Goal: Complete application form

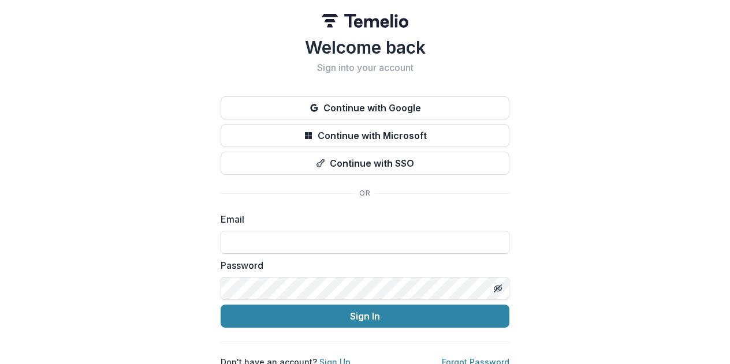
click at [267, 234] on input at bounding box center [365, 242] width 289 height 23
type input "**********"
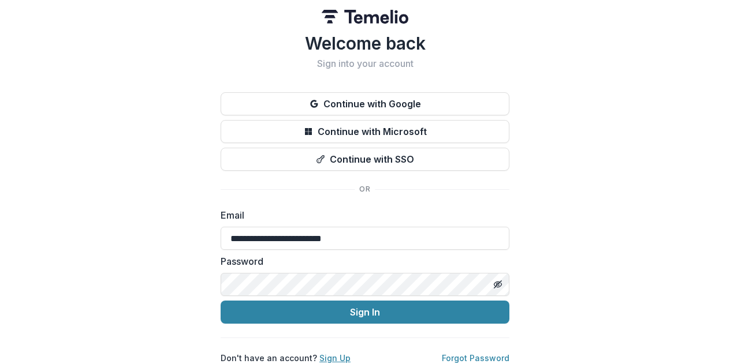
click at [327, 353] on link "Sign Up" at bounding box center [334, 358] width 31 height 10
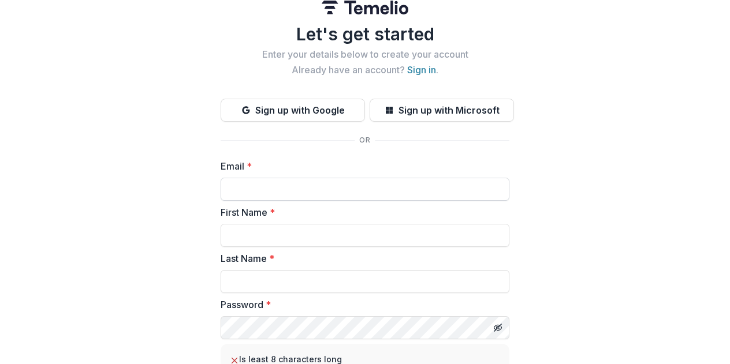
click at [288, 188] on input "Email *" at bounding box center [365, 189] width 289 height 23
type input "**********"
type input "*****"
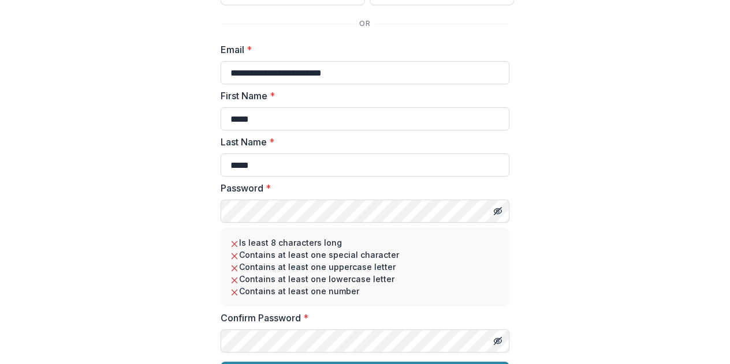
scroll to position [160, 0]
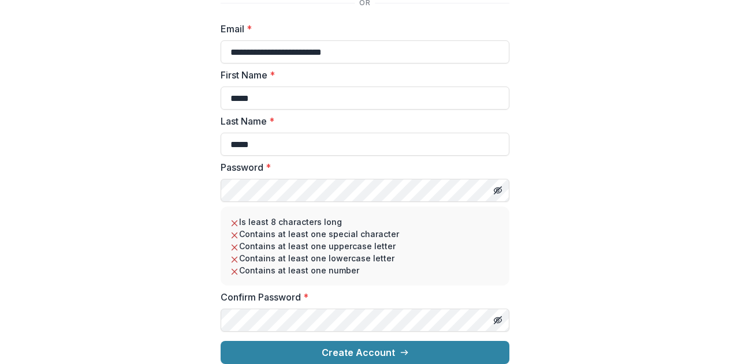
click at [0, 364] on com-1password-button at bounding box center [0, 364] width 0 height 0
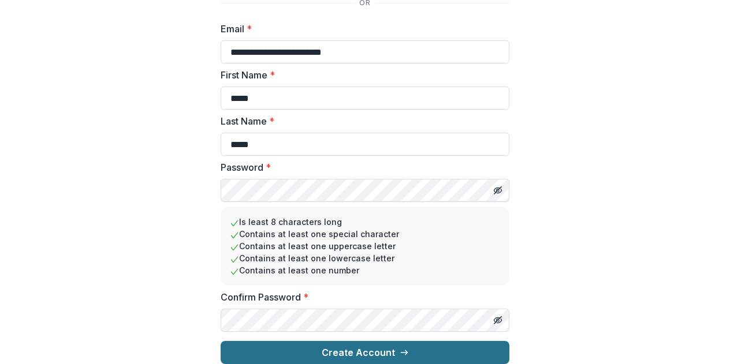
click at [342, 341] on button "Create Account" at bounding box center [365, 352] width 289 height 23
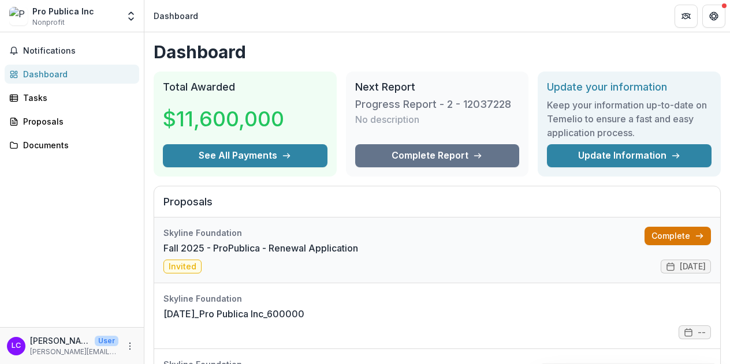
click at [657, 230] on link "Complete" at bounding box center [677, 236] width 66 height 18
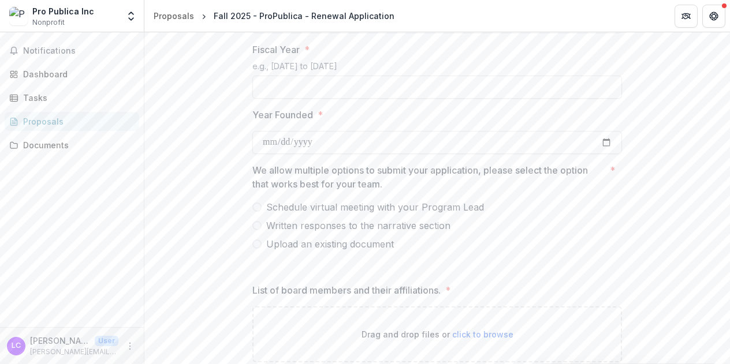
scroll to position [599, 0]
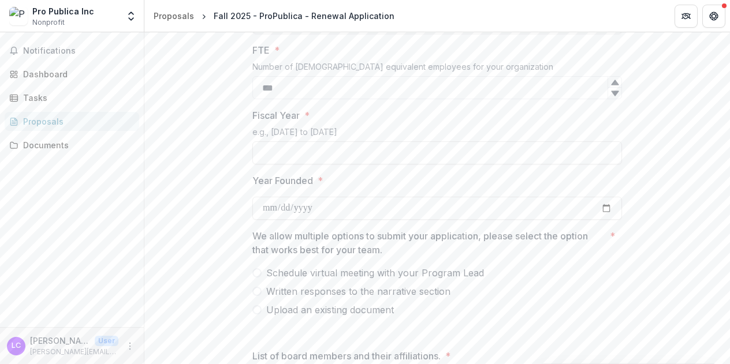
click at [255, 274] on span at bounding box center [256, 272] width 9 height 9
click at [255, 292] on span at bounding box center [256, 291] width 9 height 9
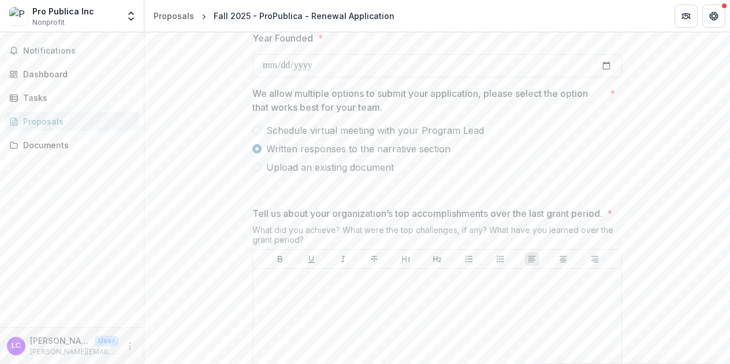
scroll to position [712, 0]
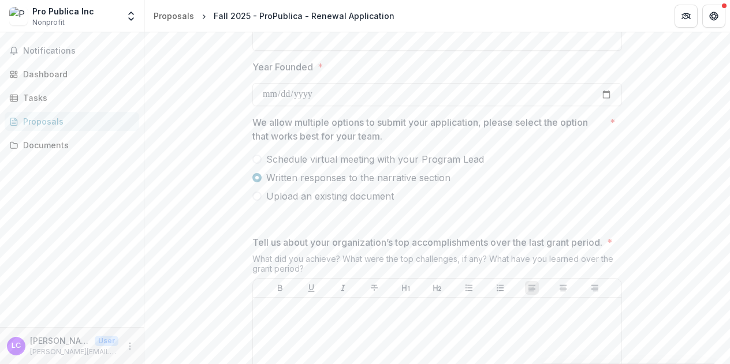
click at [255, 161] on span at bounding box center [256, 159] width 9 height 9
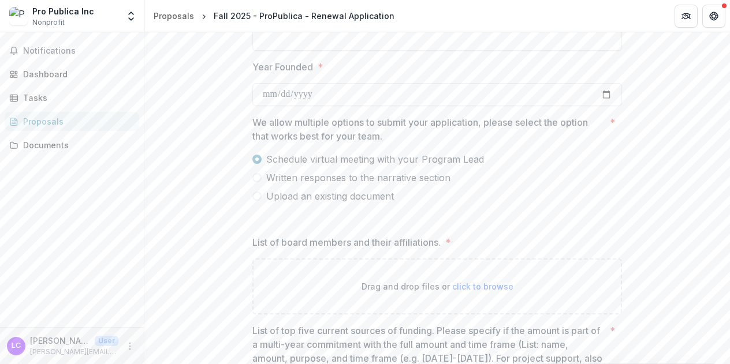
click at [255, 179] on span at bounding box center [256, 177] width 9 height 9
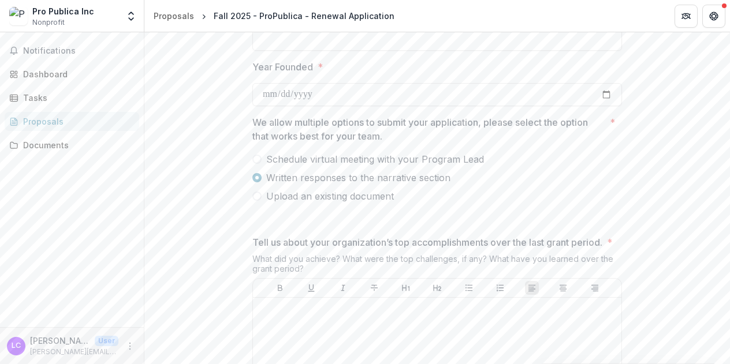
click at [253, 160] on span at bounding box center [256, 159] width 9 height 9
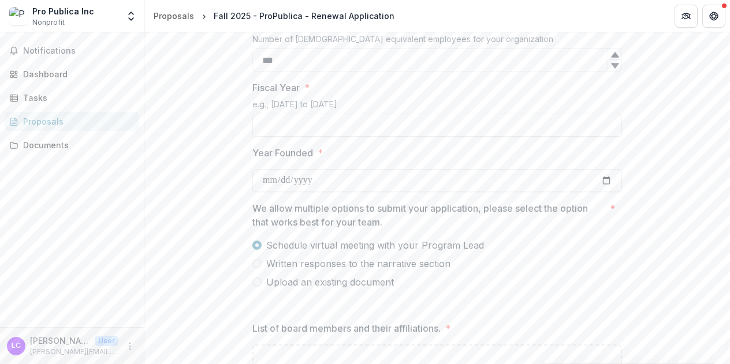
scroll to position [632, 0]
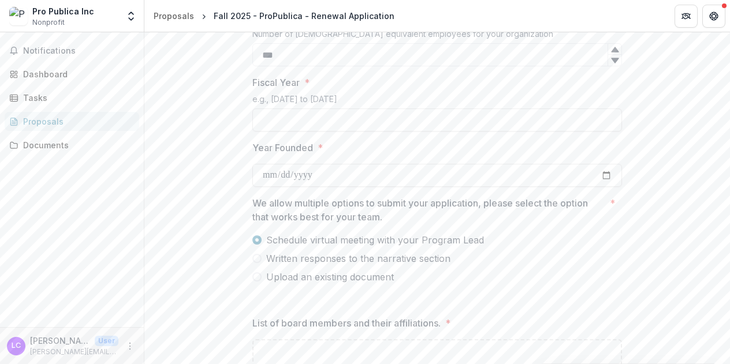
click at [254, 258] on span at bounding box center [256, 258] width 9 height 9
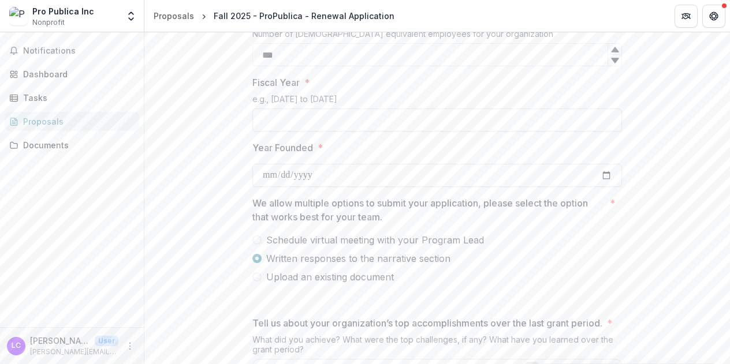
click at [256, 242] on span at bounding box center [256, 240] width 9 height 9
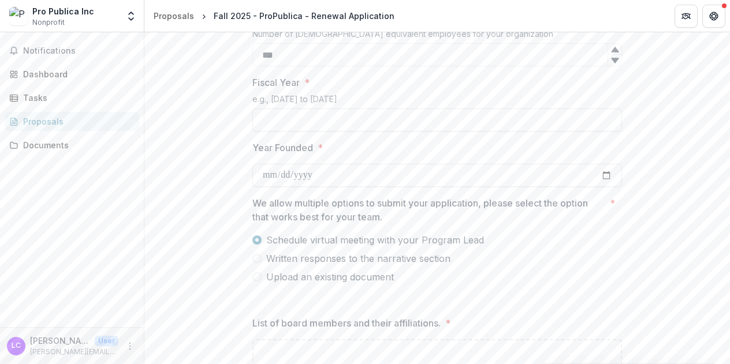
click at [259, 257] on span at bounding box center [256, 258] width 9 height 9
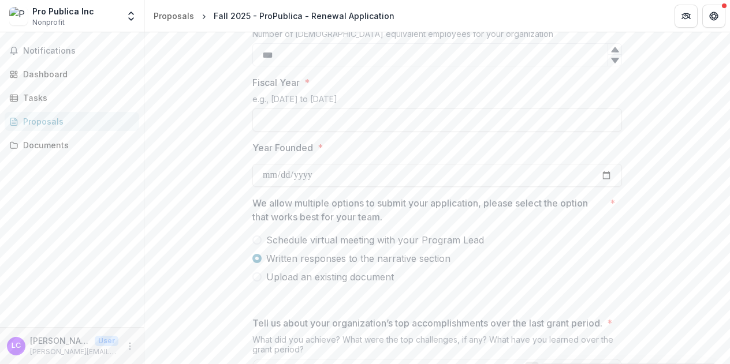
click at [256, 239] on span at bounding box center [256, 240] width 9 height 9
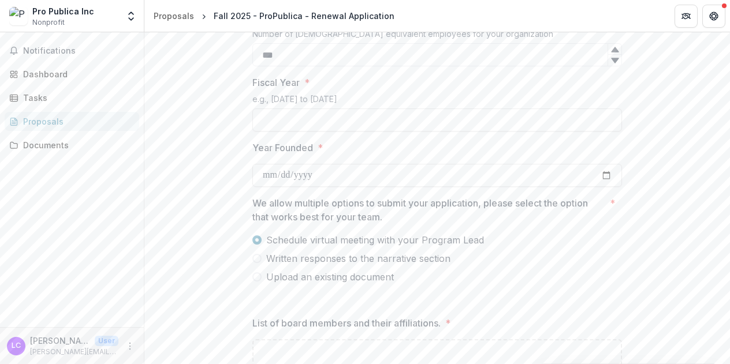
click at [258, 259] on span at bounding box center [256, 258] width 9 height 9
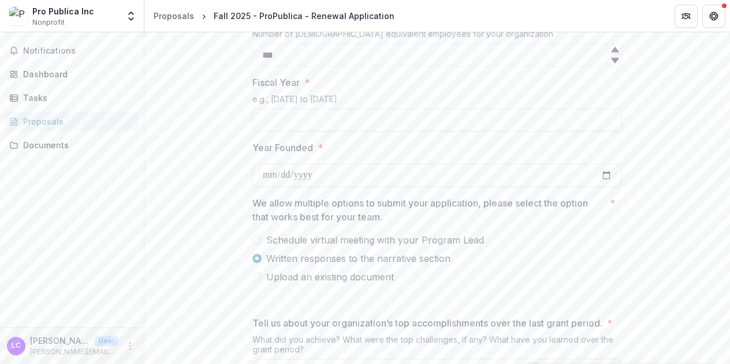
scroll to position [726, 0]
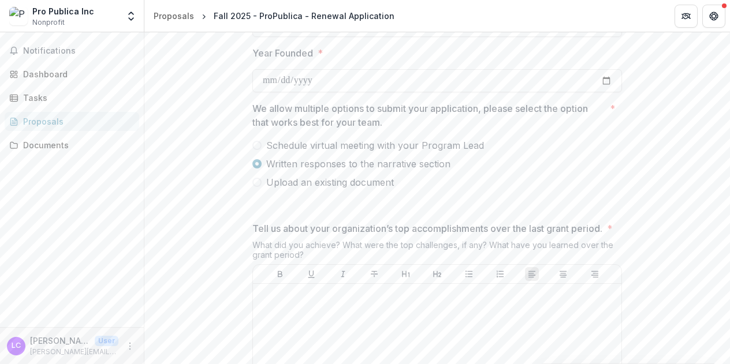
click at [253, 147] on span at bounding box center [256, 145] width 9 height 9
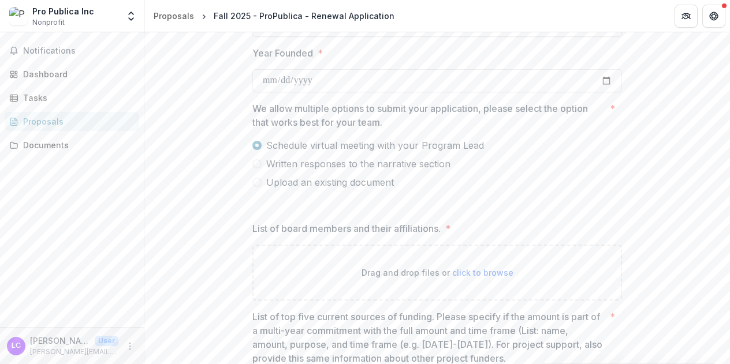
click at [255, 166] on span at bounding box center [256, 163] width 9 height 9
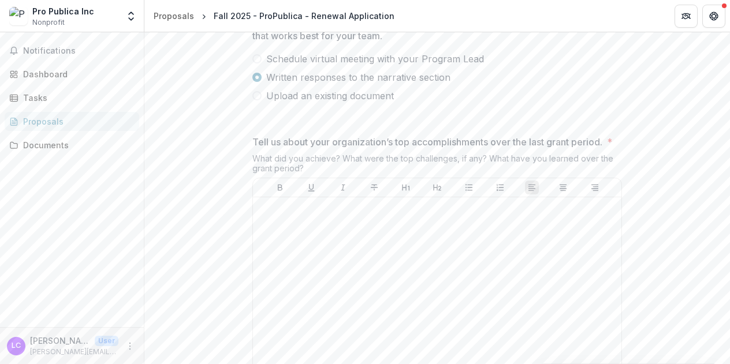
scroll to position [715, 0]
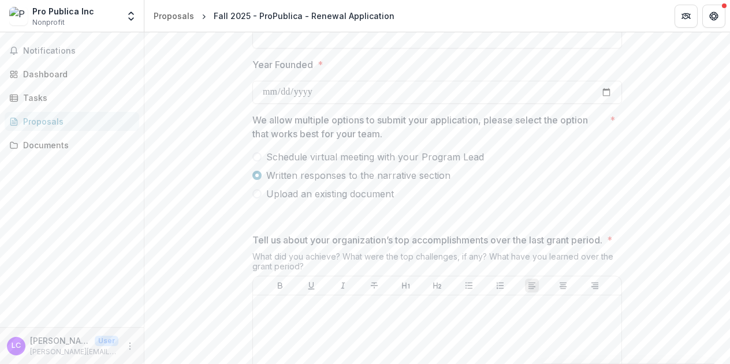
click at [257, 196] on span at bounding box center [256, 193] width 9 height 9
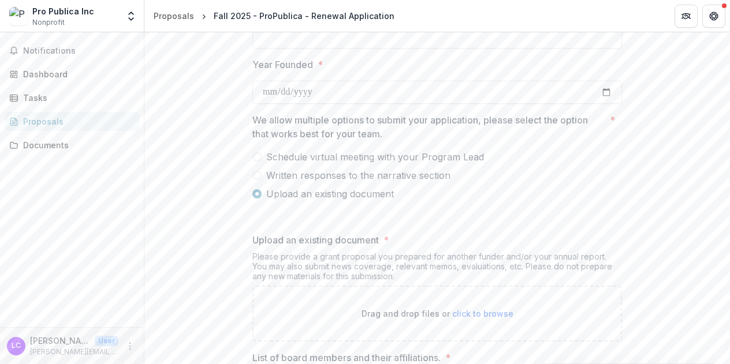
click at [256, 157] on span at bounding box center [256, 156] width 9 height 9
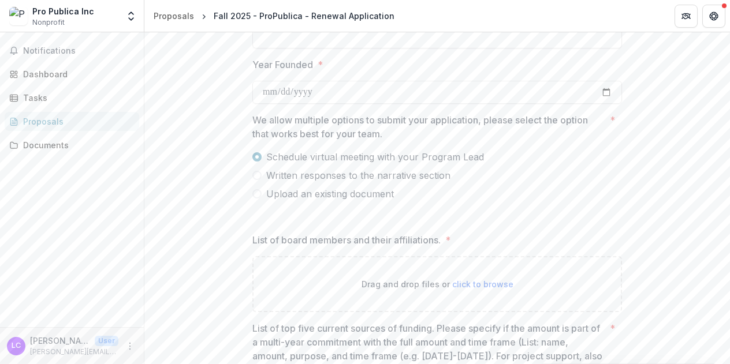
click at [256, 177] on span at bounding box center [256, 175] width 9 height 9
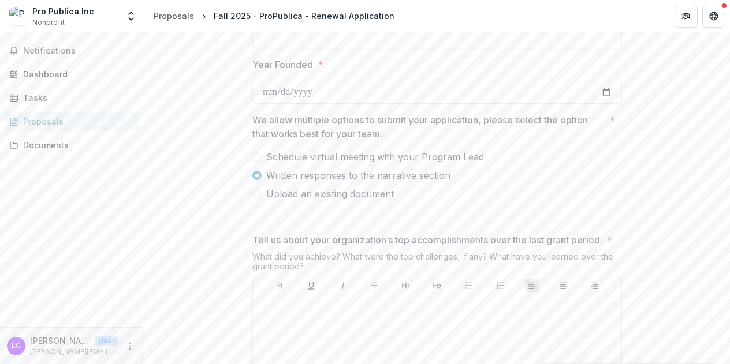
click at [252, 155] on span at bounding box center [256, 156] width 9 height 9
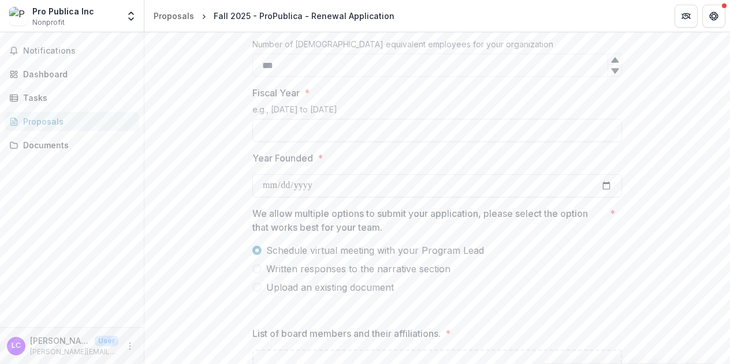
scroll to position [620, 0]
click at [257, 270] on span at bounding box center [256, 270] width 9 height 9
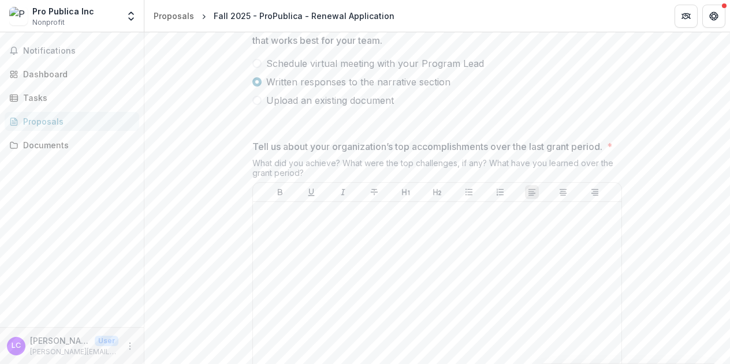
scroll to position [731, 0]
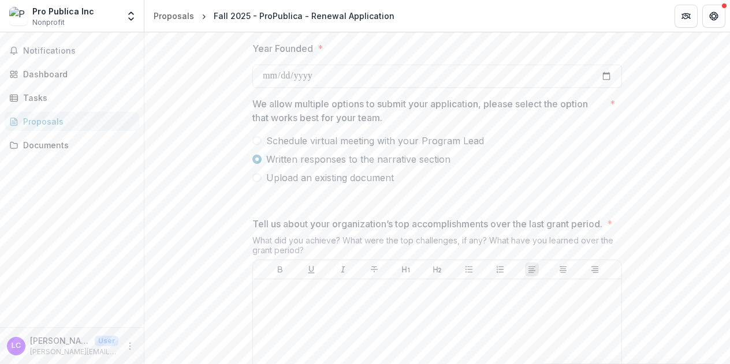
click at [256, 140] on span at bounding box center [256, 140] width 9 height 9
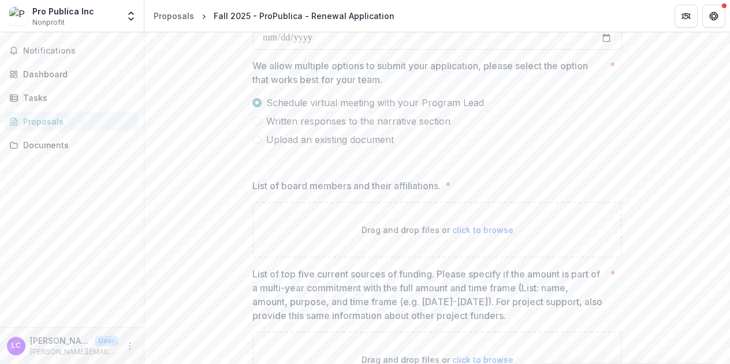
scroll to position [772, 0]
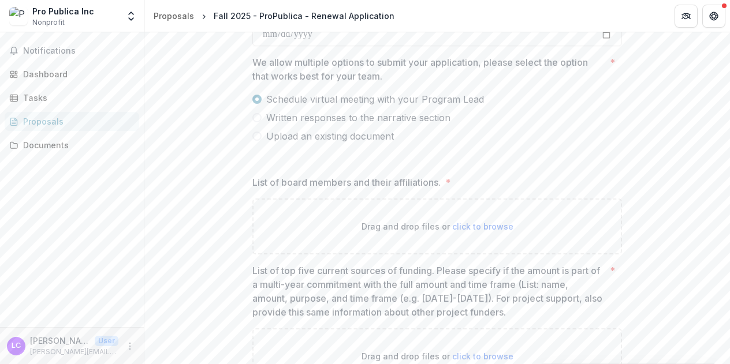
click at [255, 117] on span at bounding box center [256, 117] width 9 height 9
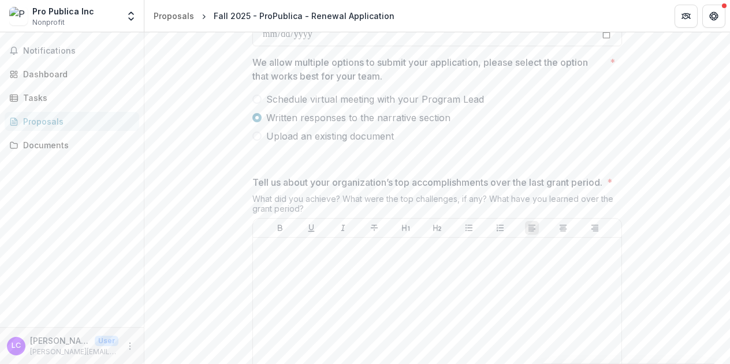
click at [255, 99] on span at bounding box center [256, 99] width 9 height 9
